Goal: Task Accomplishment & Management: Manage account settings

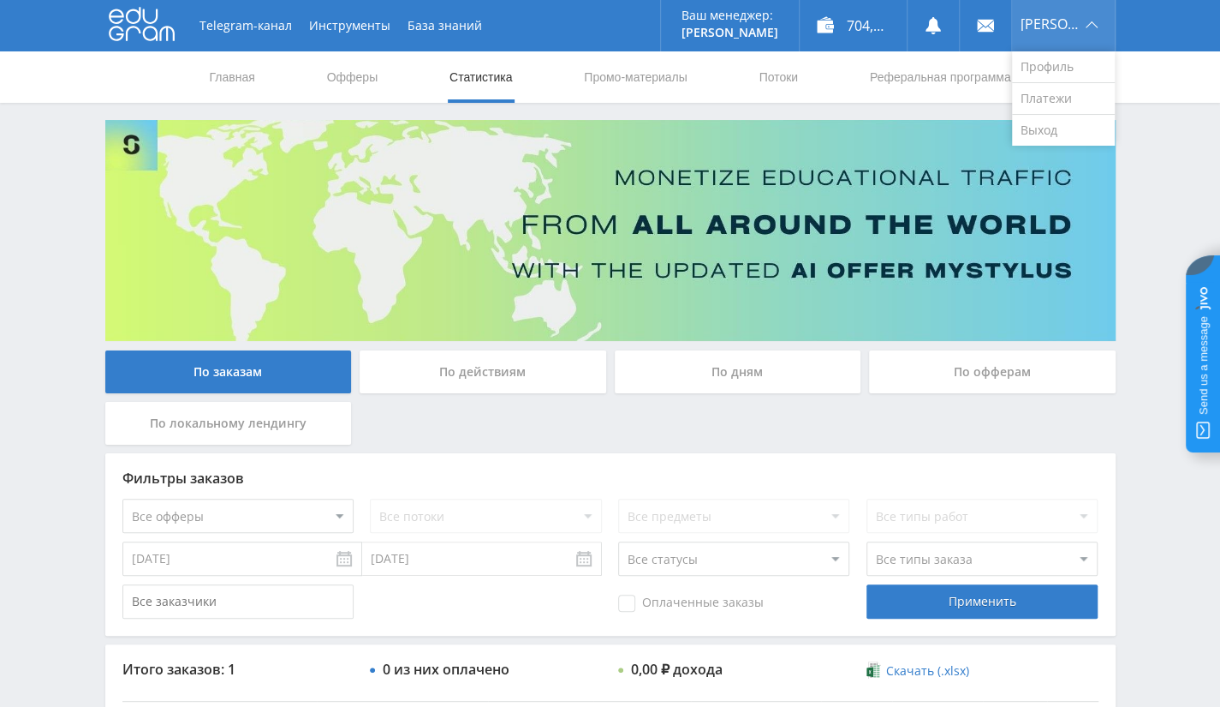
drag, startPoint x: 1049, startPoint y: 13, endPoint x: 1050, endPoint y: 28, distance: 15.4
click at [1049, 13] on div "[PERSON_NAME]" at bounding box center [1063, 25] width 103 height 51
click at [1052, 134] on link "Выход" at bounding box center [1063, 130] width 103 height 31
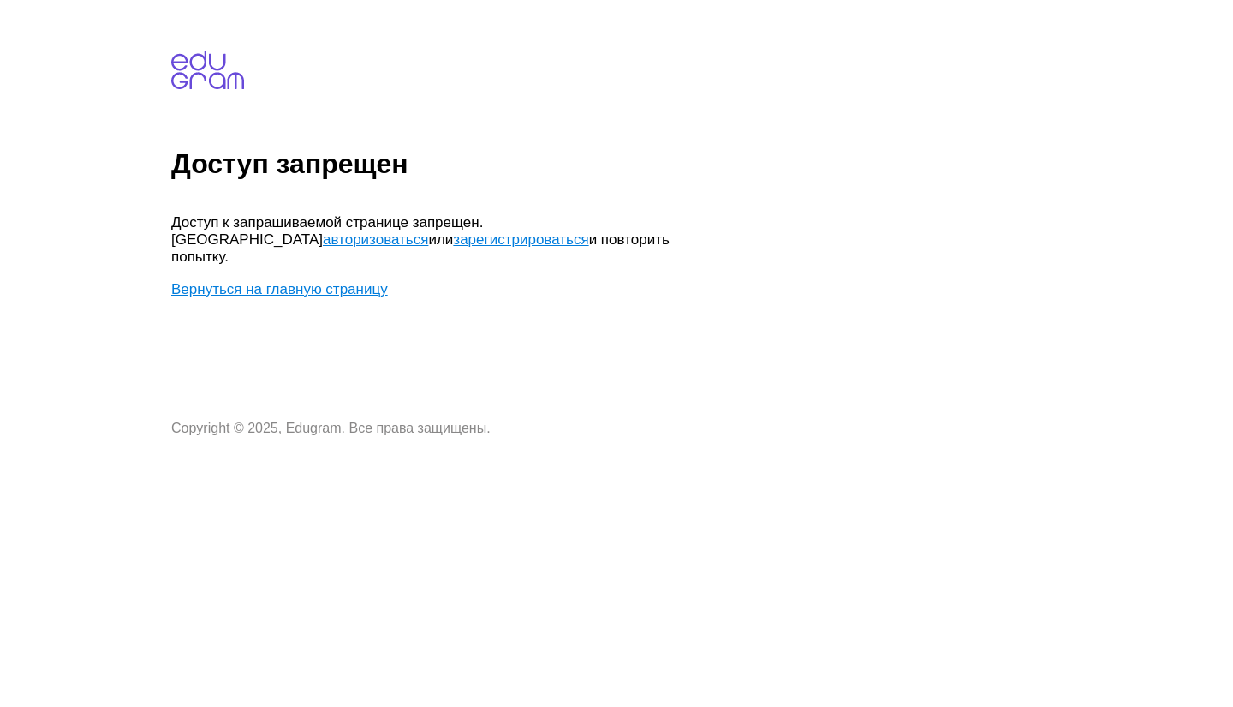
click at [333, 281] on link "Вернуться на главную страницу" at bounding box center [279, 289] width 217 height 16
click at [311, 281] on link "Вернуться на главную страницу" at bounding box center [279, 289] width 217 height 16
click at [428, 231] on link "авторизоваться" at bounding box center [375, 239] width 105 height 16
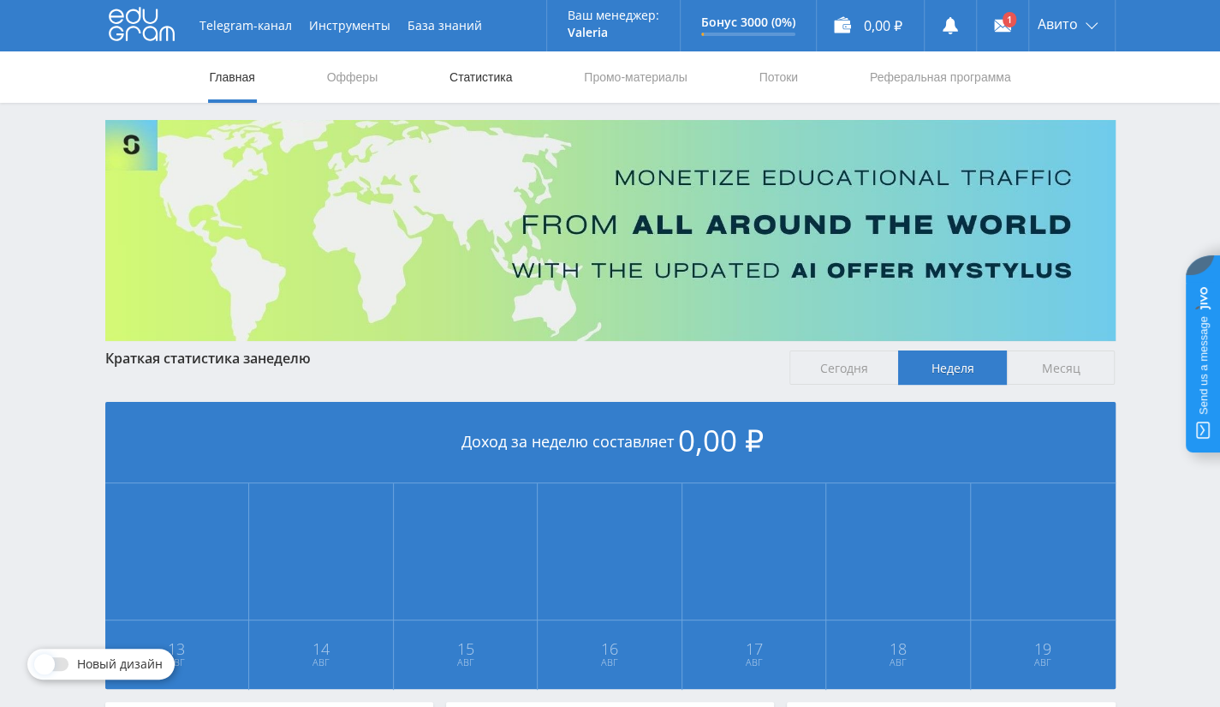
click at [480, 88] on link "Статистика" at bounding box center [481, 76] width 67 height 51
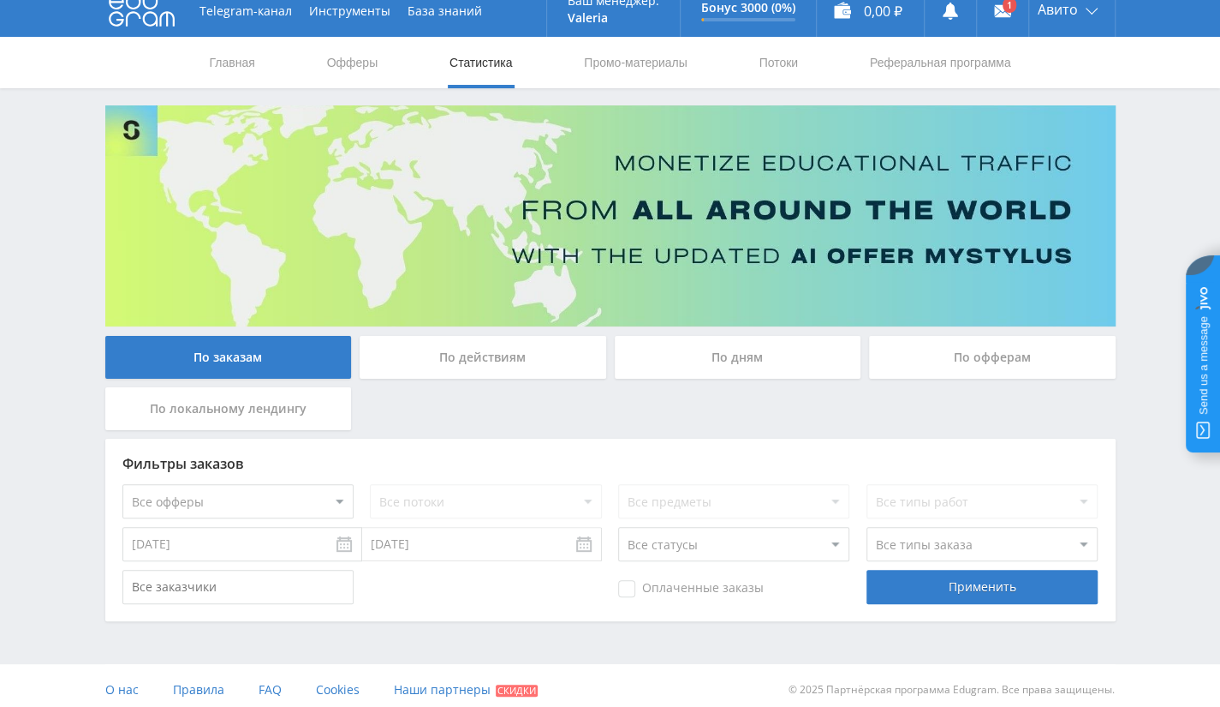
scroll to position [22, 0]
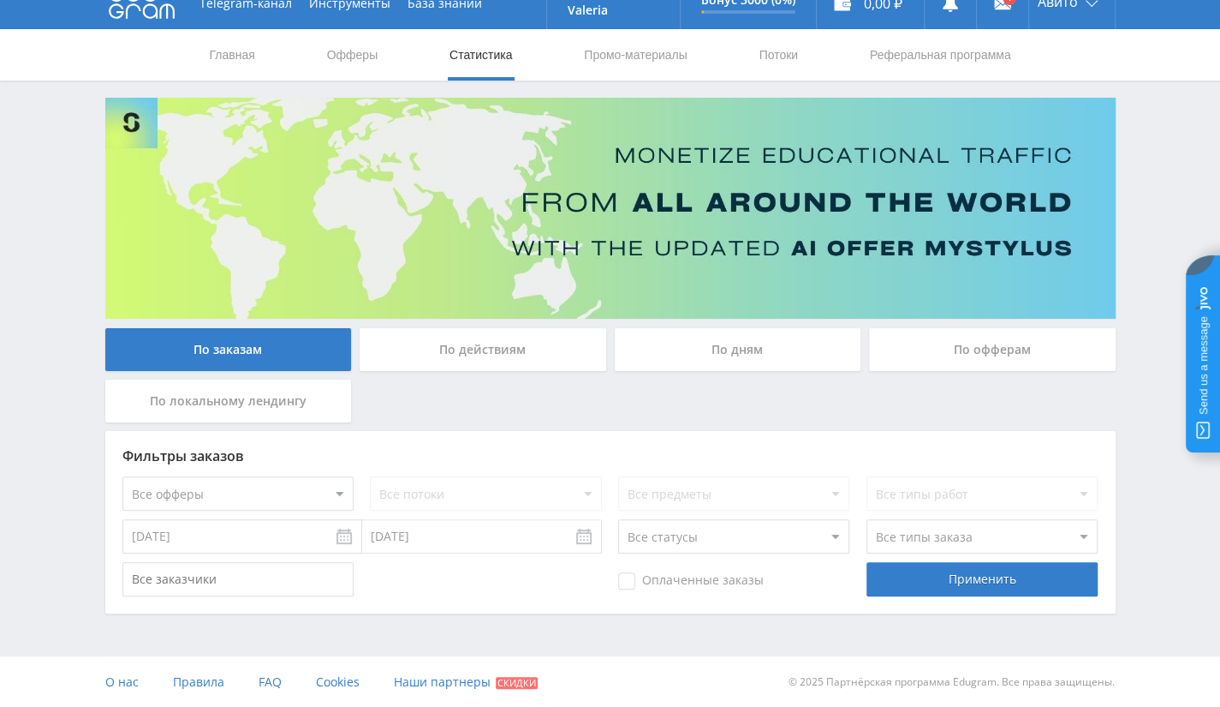
click at [274, 542] on input "12.08.2025" at bounding box center [242, 536] width 240 height 34
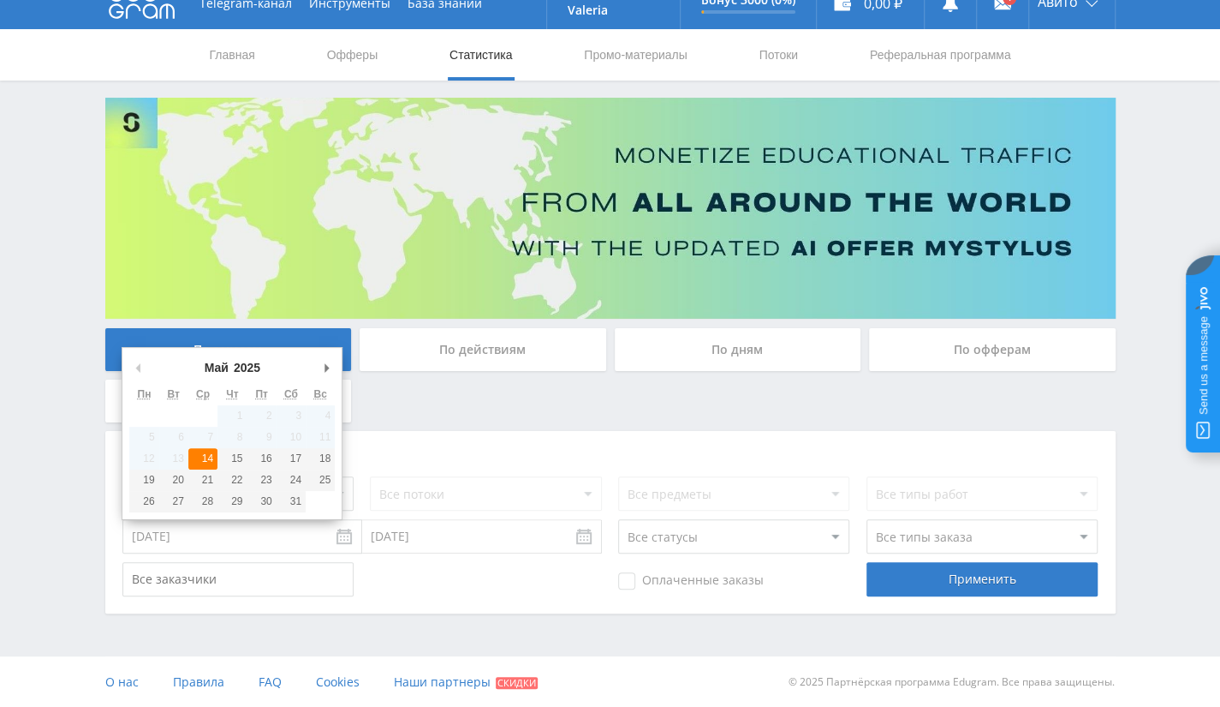
type input "14.05.2025"
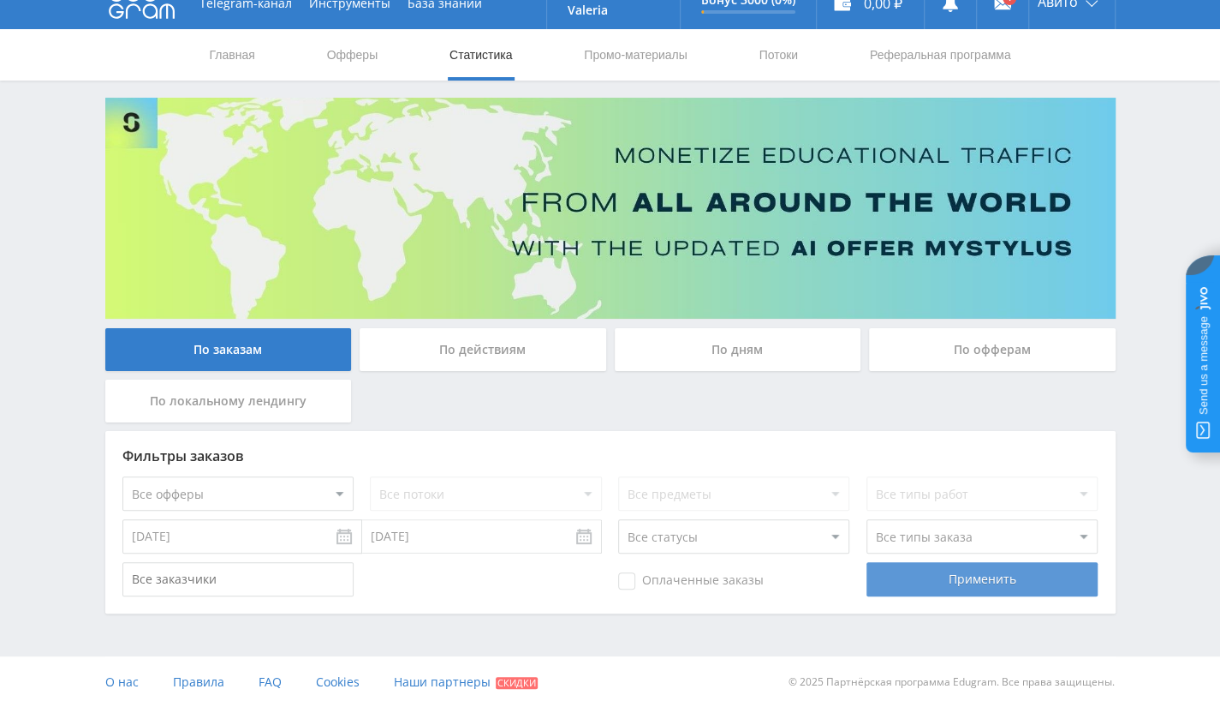
click at [975, 576] on div "Применить" at bounding box center [982, 579] width 231 height 34
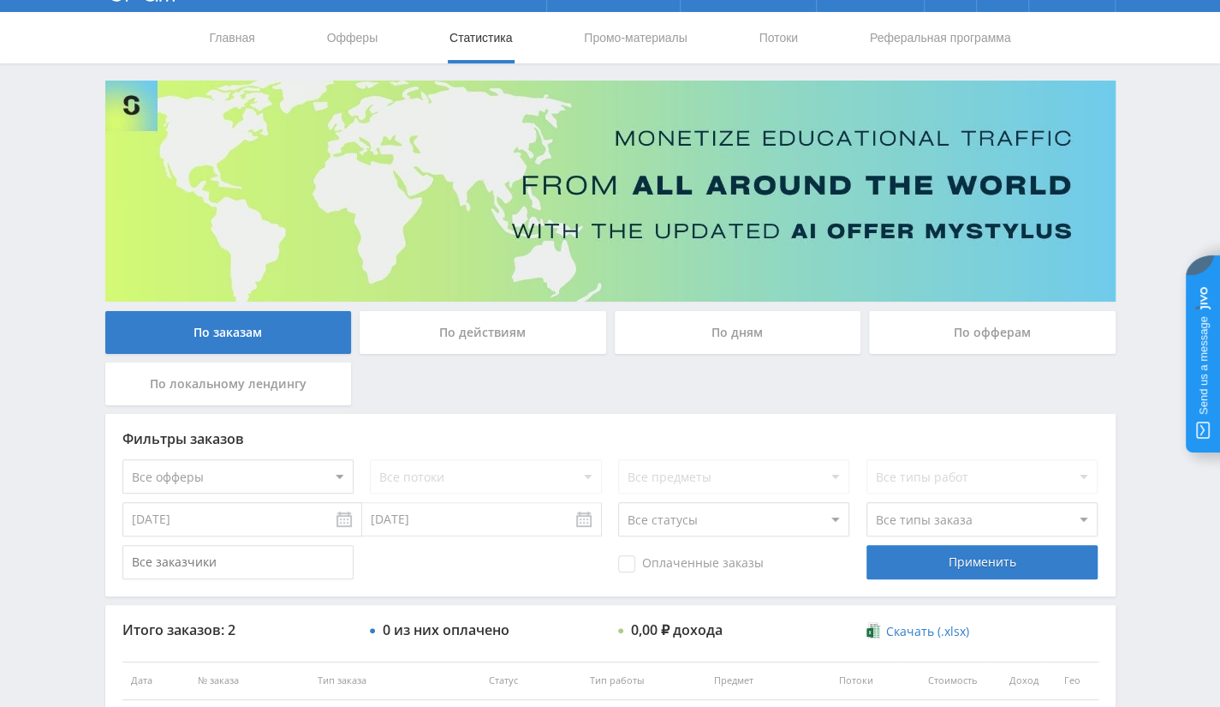
scroll to position [0, 0]
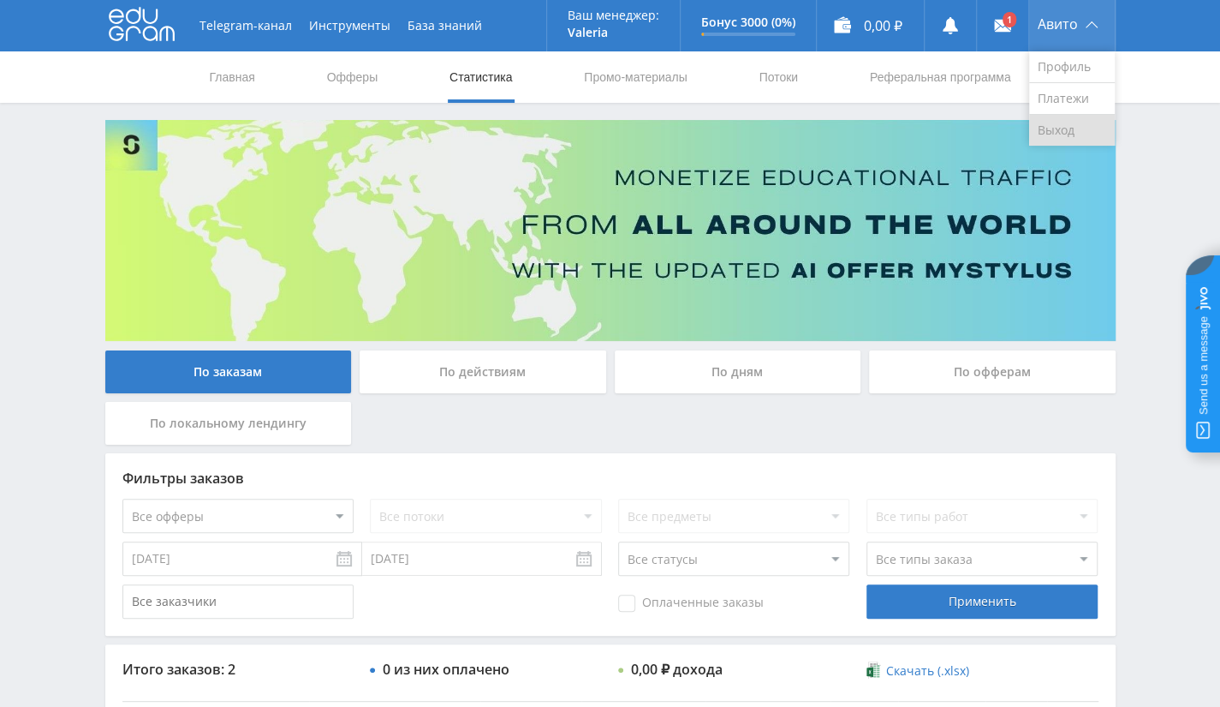
click at [1072, 123] on link "Выход" at bounding box center [1072, 130] width 86 height 31
